Goal: Information Seeking & Learning: Learn about a topic

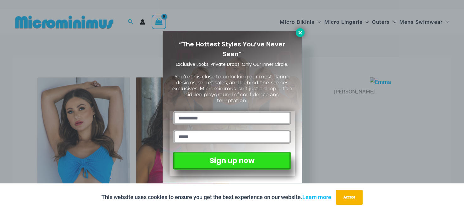
click at [302, 31] on icon at bounding box center [300, 33] width 6 height 6
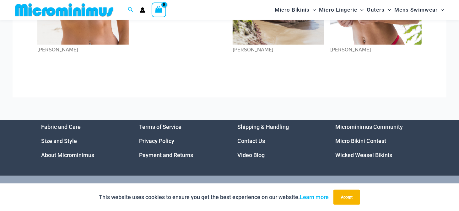
scroll to position [832, 0]
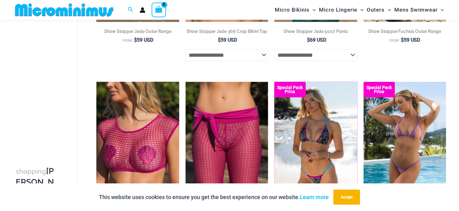
scroll to position [215, 0]
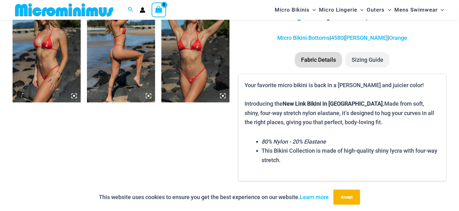
scroll to position [340, 0]
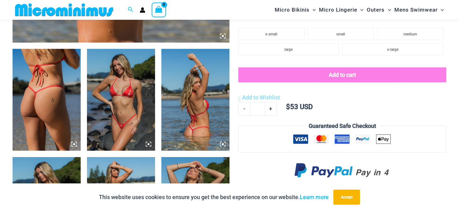
click at [132, 98] on img at bounding box center [121, 100] width 68 height 102
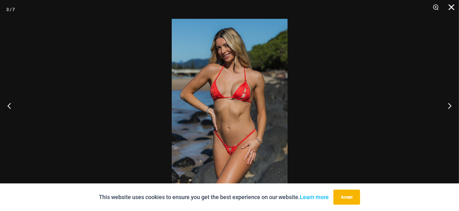
click at [451, 9] on button "Close" at bounding box center [450, 9] width 16 height 19
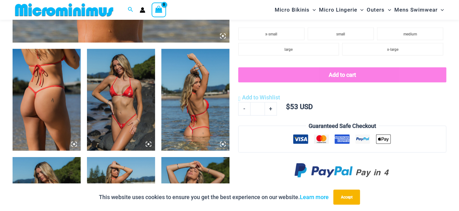
click at [148, 143] on icon at bounding box center [149, 145] width 6 height 6
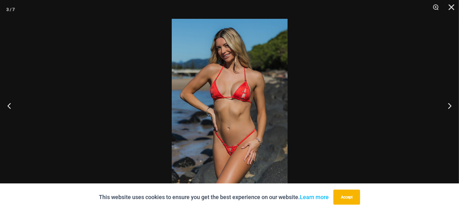
click at [215, 107] on img at bounding box center [230, 106] width 116 height 174
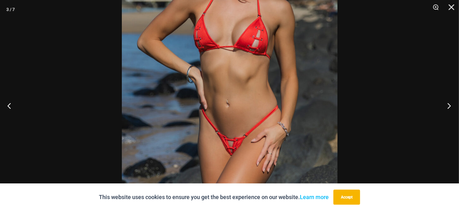
click at [447, 108] on button "Next" at bounding box center [448, 105] width 24 height 31
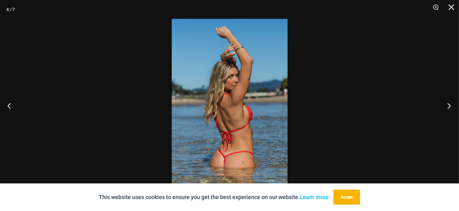
click at [447, 108] on button "Next" at bounding box center [448, 105] width 24 height 31
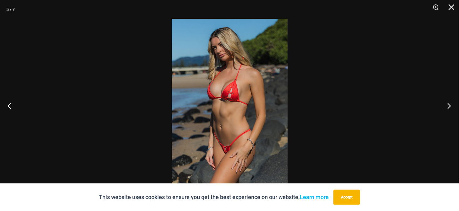
click at [447, 108] on button "Next" at bounding box center [448, 105] width 24 height 31
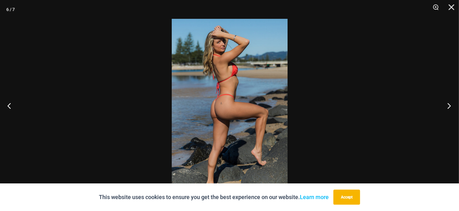
click at [447, 108] on button "Next" at bounding box center [448, 105] width 24 height 31
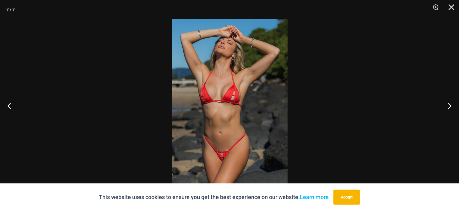
click at [235, 151] on img at bounding box center [230, 106] width 116 height 174
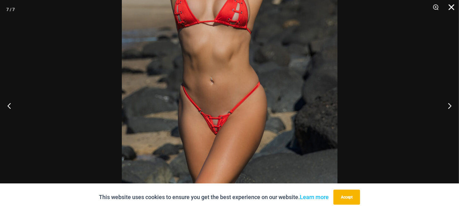
click at [450, 7] on button "Close" at bounding box center [450, 9] width 16 height 19
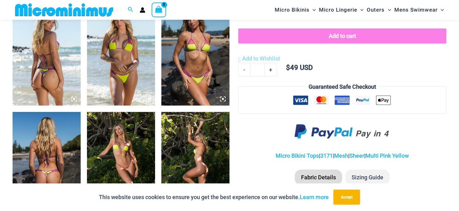
scroll to position [371, 0]
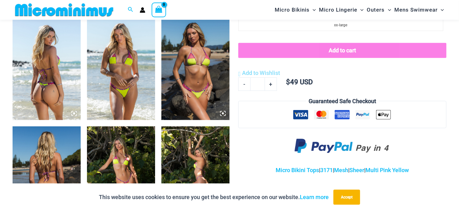
click at [56, 61] on img at bounding box center [47, 69] width 68 height 102
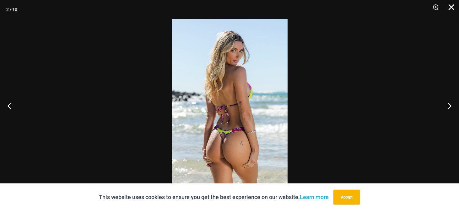
click at [455, 7] on button "Close" at bounding box center [450, 9] width 16 height 19
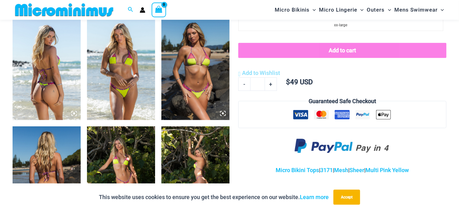
click at [73, 113] on icon at bounding box center [74, 114] width 2 height 2
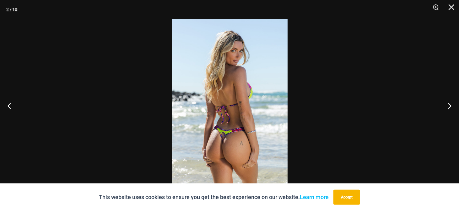
click at [237, 127] on img at bounding box center [230, 106] width 116 height 174
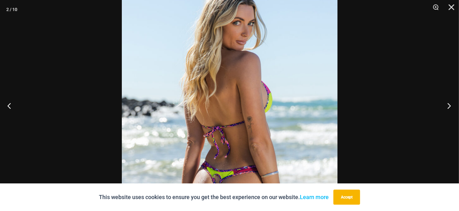
click at [447, 104] on button "Next" at bounding box center [448, 105] width 24 height 31
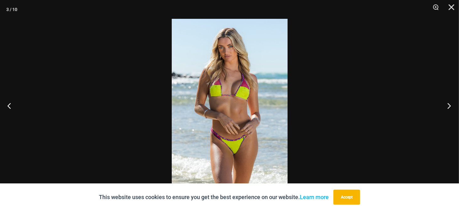
click at [447, 104] on button "Next" at bounding box center [448, 105] width 24 height 31
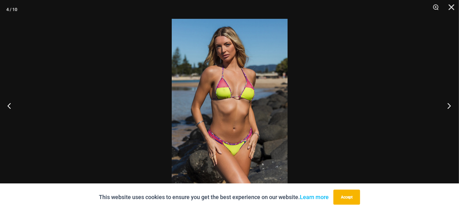
click at [447, 104] on button "Next" at bounding box center [448, 105] width 24 height 31
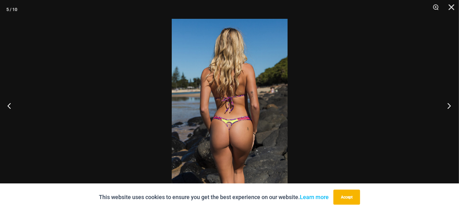
click at [447, 104] on button "Next" at bounding box center [448, 105] width 24 height 31
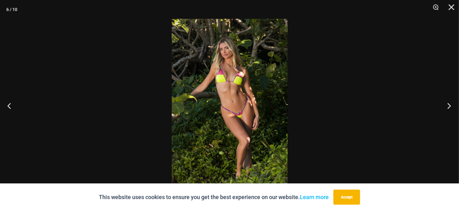
click at [447, 104] on button "Next" at bounding box center [448, 105] width 24 height 31
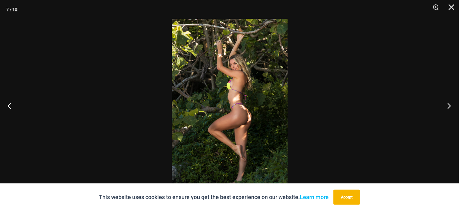
click at [447, 104] on button "Next" at bounding box center [448, 105] width 24 height 31
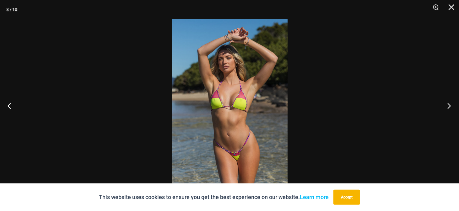
click at [447, 104] on button "Next" at bounding box center [448, 105] width 24 height 31
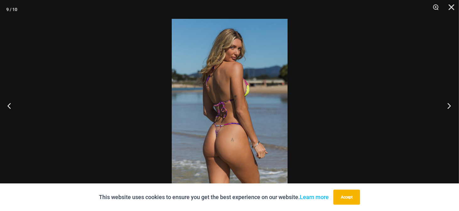
click at [447, 104] on button "Next" at bounding box center [448, 105] width 24 height 31
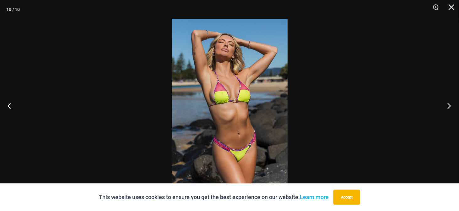
click at [447, 104] on button "Next" at bounding box center [448, 105] width 24 height 31
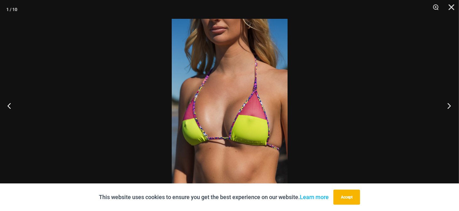
click at [447, 104] on button "Next" at bounding box center [448, 105] width 24 height 31
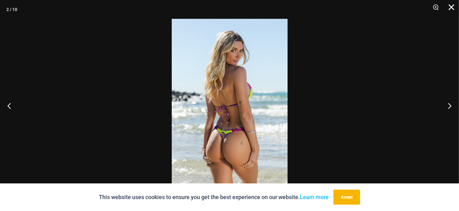
click at [454, 5] on button "Close" at bounding box center [450, 9] width 16 height 19
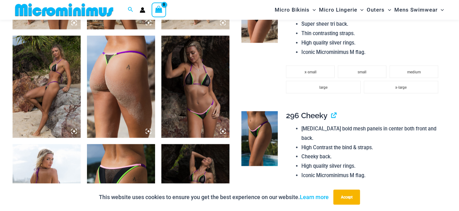
scroll to position [465, 0]
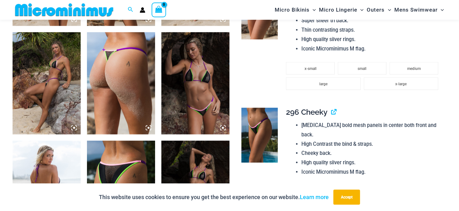
click at [75, 127] on icon at bounding box center [74, 128] width 2 height 2
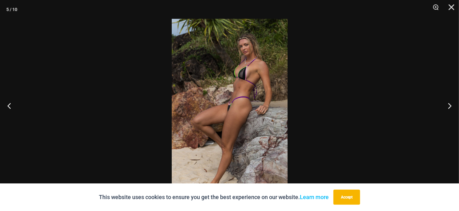
click at [259, 115] on img at bounding box center [230, 106] width 116 height 174
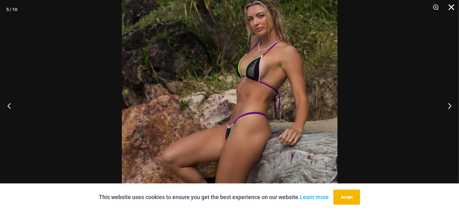
click at [451, 7] on button "Close" at bounding box center [450, 9] width 16 height 19
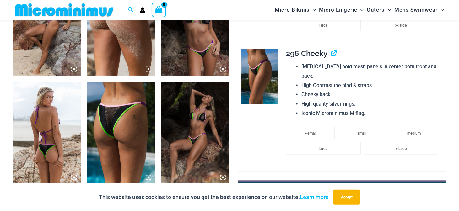
scroll to position [559, 0]
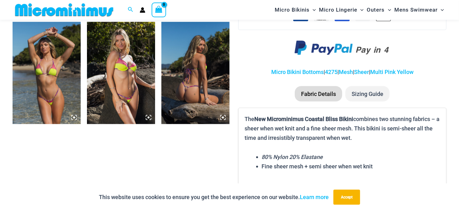
scroll to position [465, 0]
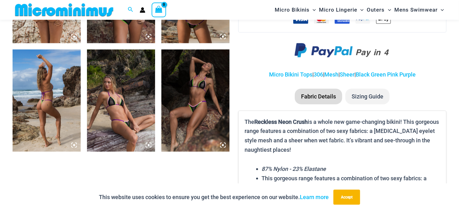
scroll to position [434, 0]
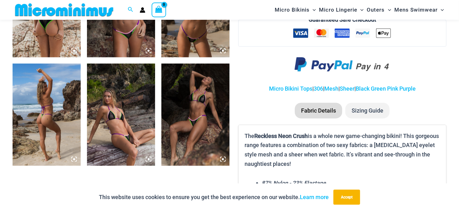
click at [149, 159] on icon at bounding box center [149, 160] width 2 height 2
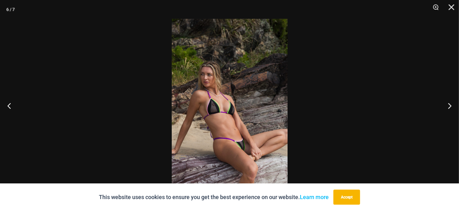
click at [257, 99] on img at bounding box center [230, 106] width 116 height 174
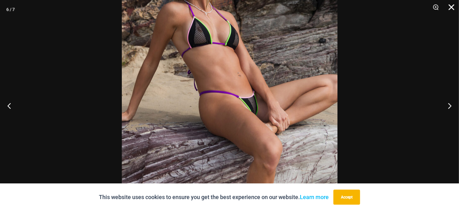
click at [449, 8] on button "Close" at bounding box center [450, 9] width 16 height 19
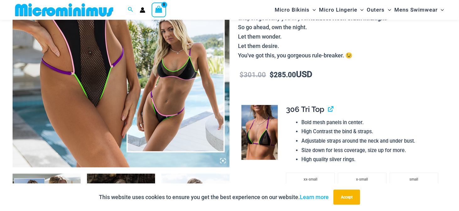
scroll to position [341, 0]
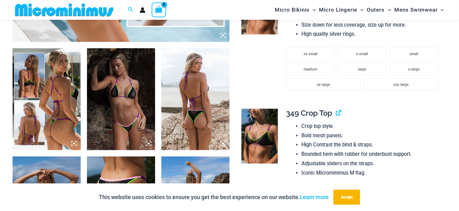
click at [72, 145] on icon at bounding box center [74, 144] width 6 height 6
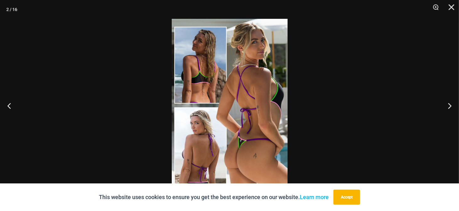
click at [273, 122] on img at bounding box center [230, 106] width 116 height 174
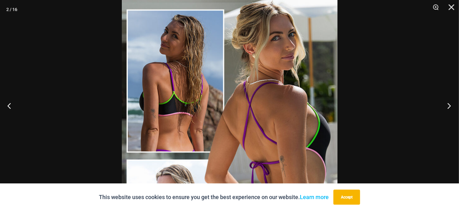
click at [449, 106] on button "Next" at bounding box center [448, 105] width 24 height 31
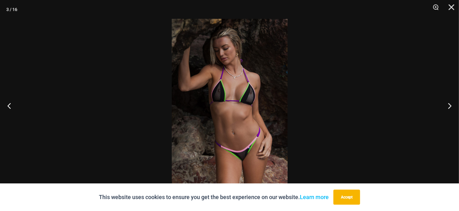
click at [252, 67] on img at bounding box center [230, 106] width 116 height 174
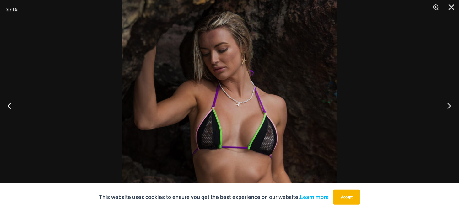
click at [447, 106] on button "Next" at bounding box center [448, 105] width 24 height 31
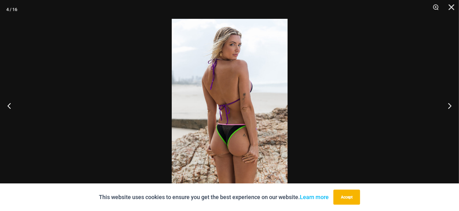
click at [245, 91] on img at bounding box center [230, 106] width 116 height 174
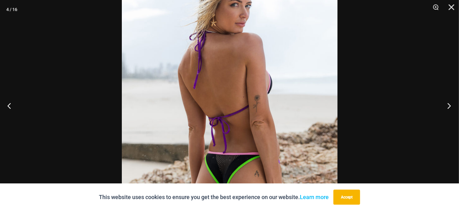
click at [451, 106] on button "Next" at bounding box center [448, 105] width 24 height 31
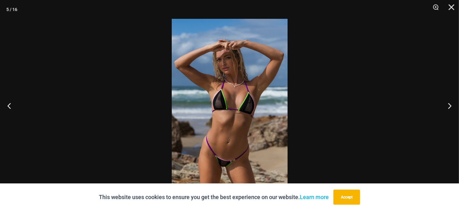
click at [244, 84] on img at bounding box center [230, 106] width 116 height 174
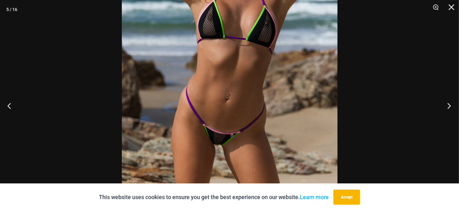
click at [448, 107] on button "Next" at bounding box center [448, 105] width 24 height 31
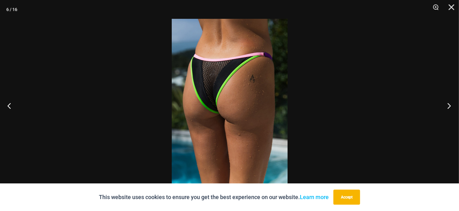
click at [448, 107] on button "Next" at bounding box center [448, 105] width 24 height 31
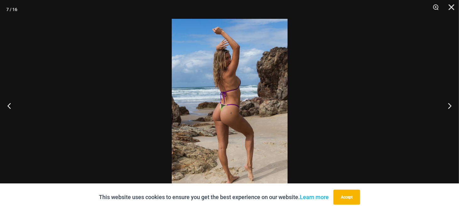
click at [265, 80] on img at bounding box center [230, 106] width 116 height 174
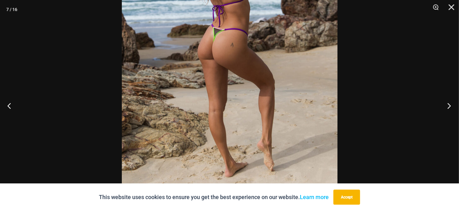
click at [451, 106] on button "Next" at bounding box center [448, 105] width 24 height 31
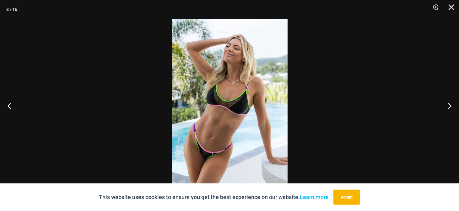
click at [267, 69] on img at bounding box center [230, 106] width 116 height 174
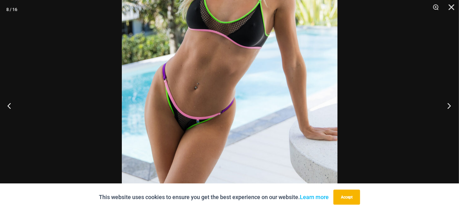
click at [450, 106] on button "Next" at bounding box center [448, 105] width 24 height 31
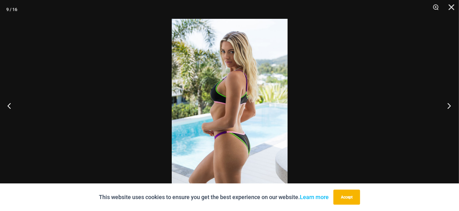
click at [450, 106] on button "Next" at bounding box center [448, 105] width 24 height 31
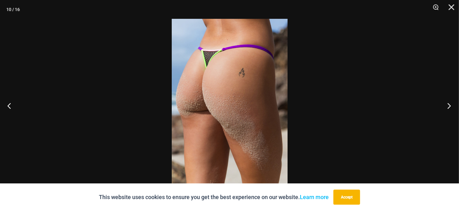
click at [450, 106] on button "Next" at bounding box center [448, 105] width 24 height 31
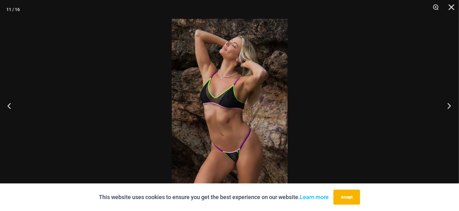
click at [450, 106] on button "Next" at bounding box center [448, 105] width 24 height 31
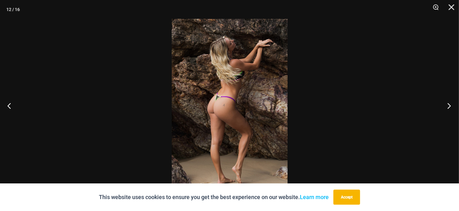
click at [450, 106] on button "Next" at bounding box center [448, 105] width 24 height 31
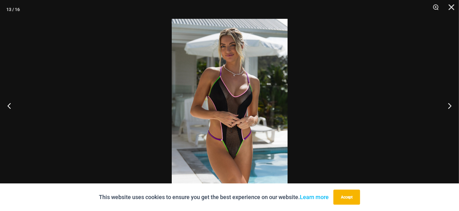
click at [223, 67] on img at bounding box center [230, 106] width 116 height 174
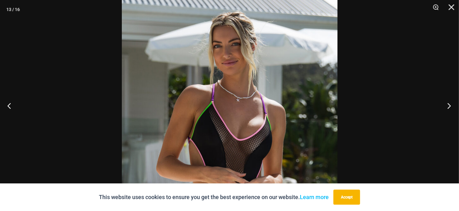
click at [450, 108] on button "Next" at bounding box center [448, 105] width 24 height 31
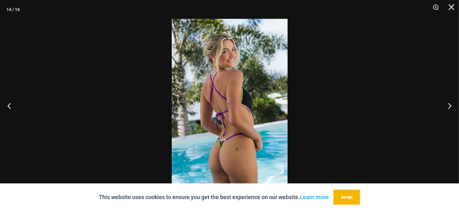
click at [254, 69] on img at bounding box center [230, 106] width 116 height 174
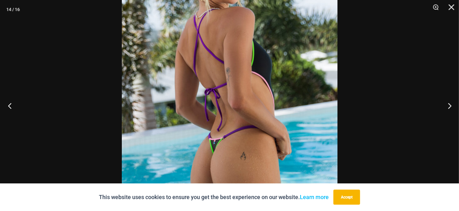
click at [8, 106] on button "Previous" at bounding box center [12, 105] width 24 height 31
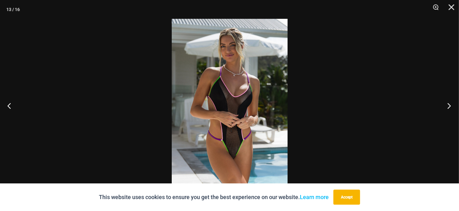
click at [451, 105] on button "Next" at bounding box center [448, 105] width 24 height 31
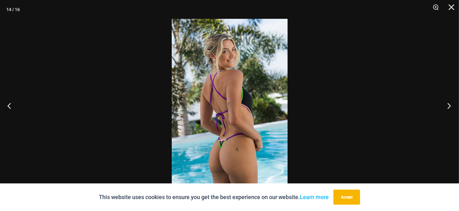
click at [451, 105] on button "Next" at bounding box center [448, 105] width 24 height 31
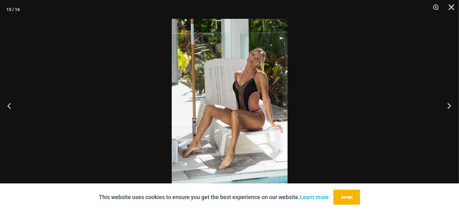
click at [451, 105] on button "Next" at bounding box center [448, 105] width 24 height 31
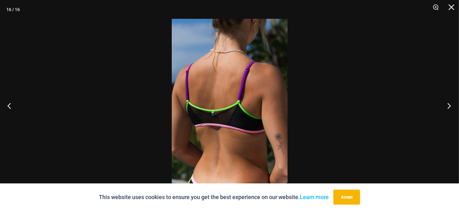
click at [451, 105] on button "Next" at bounding box center [448, 105] width 24 height 31
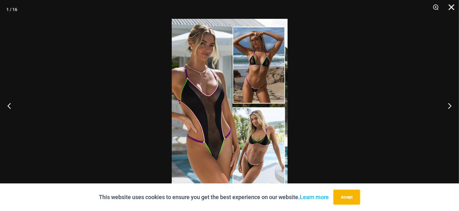
click at [452, 8] on button "Close" at bounding box center [450, 9] width 16 height 19
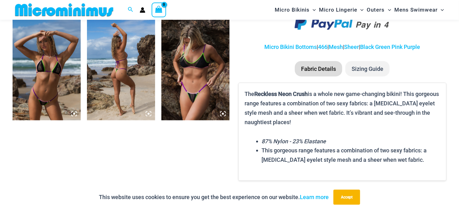
scroll to position [465, 0]
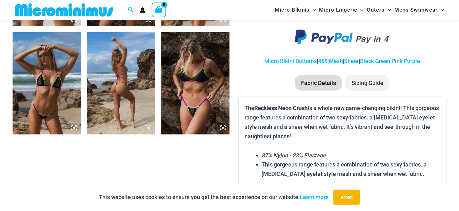
click at [224, 128] on icon at bounding box center [223, 128] width 2 height 2
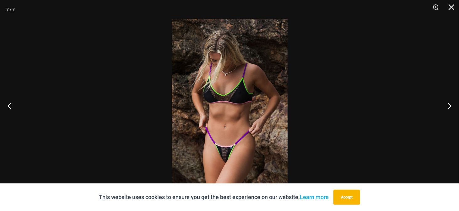
click at [224, 116] on img at bounding box center [230, 106] width 116 height 174
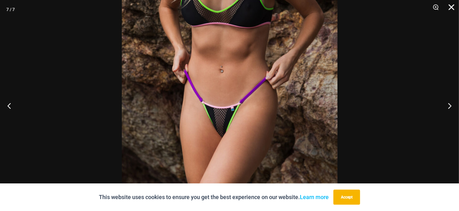
click at [454, 7] on button "Close" at bounding box center [450, 9] width 16 height 19
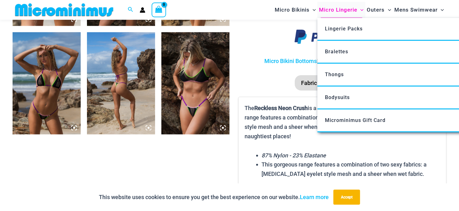
scroll to position [340, 0]
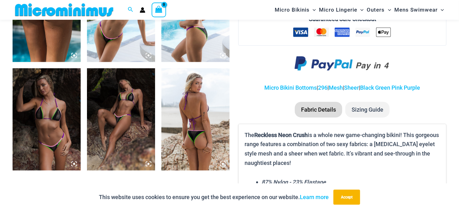
scroll to position [465, 0]
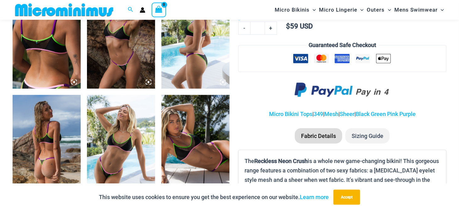
scroll to position [434, 0]
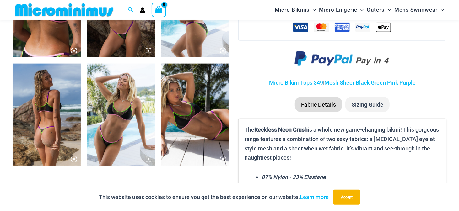
click at [223, 158] on icon at bounding box center [223, 160] width 6 height 6
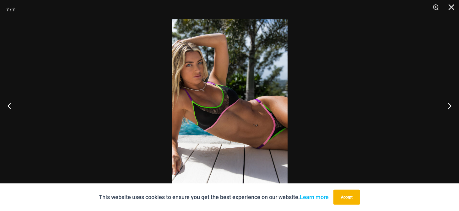
click at [225, 92] on img at bounding box center [230, 106] width 116 height 174
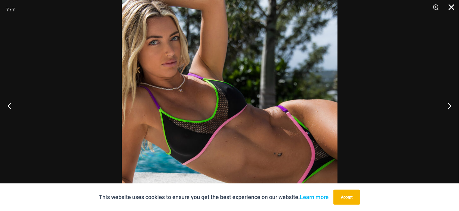
click at [449, 6] on button "Close" at bounding box center [450, 9] width 16 height 19
